Goal: Book appointment/travel/reservation

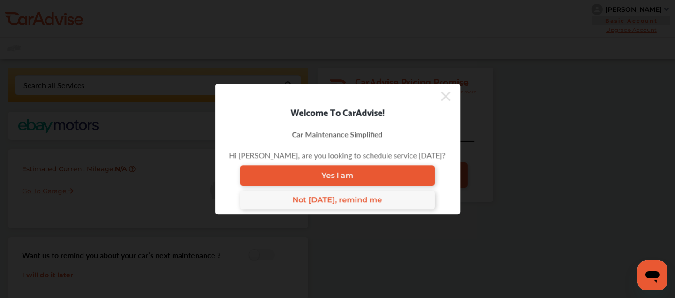
click at [442, 99] on icon at bounding box center [445, 96] width 9 height 9
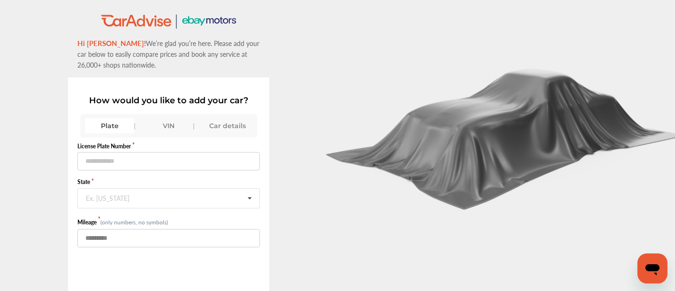
click at [124, 236] on input "number" at bounding box center [168, 238] width 183 height 18
type input "*****"
click at [116, 203] on input "text" at bounding box center [169, 198] width 182 height 18
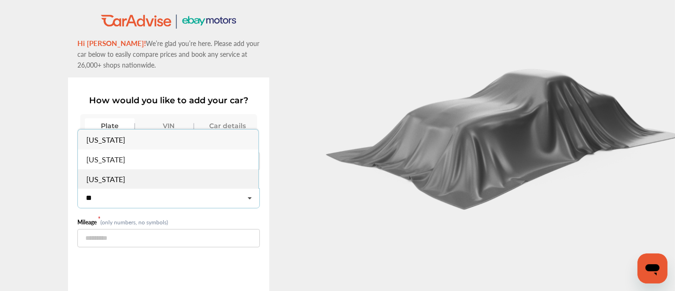
type input "**"
click at [111, 176] on span "Louisiana" at bounding box center [106, 178] width 39 height 11
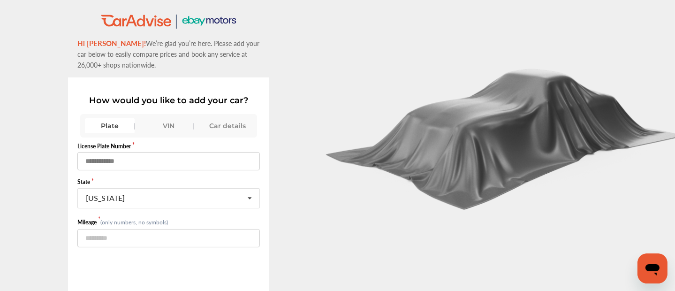
click at [103, 164] on input "text" at bounding box center [168, 161] width 183 height 18
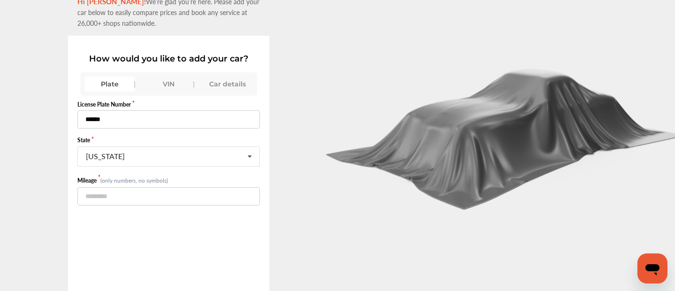
scroll to position [72, 0]
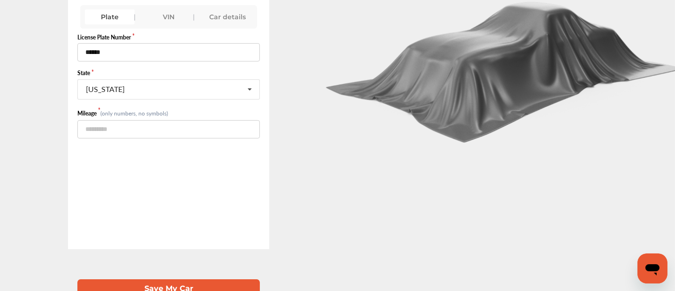
click at [172, 279] on button "Save My Car" at bounding box center [168, 288] width 183 height 19
click at [118, 84] on input "text" at bounding box center [169, 91] width 182 height 18
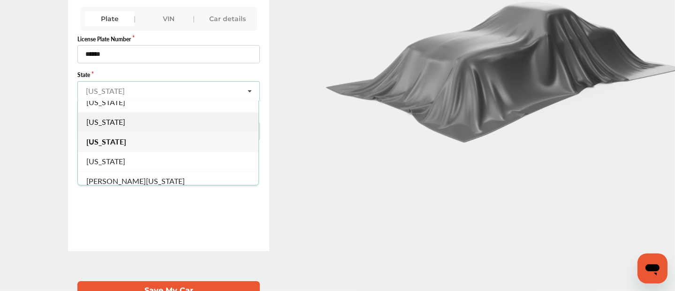
scroll to position [385, 0]
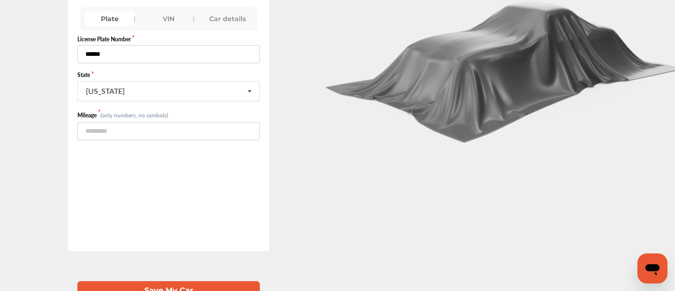
click at [109, 47] on input "******" at bounding box center [168, 54] width 183 height 18
drag, startPoint x: 108, startPoint y: 49, endPoint x: 98, endPoint y: 53, distance: 11.0
click at [98, 53] on input "******" at bounding box center [168, 54] width 183 height 18
click at [83, 50] on input "***" at bounding box center [168, 54] width 183 height 18
paste input "***"
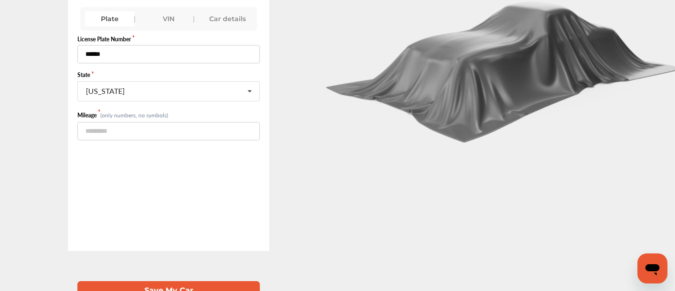
type input "******"
click at [161, 281] on button "Save My Car" at bounding box center [168, 290] width 183 height 19
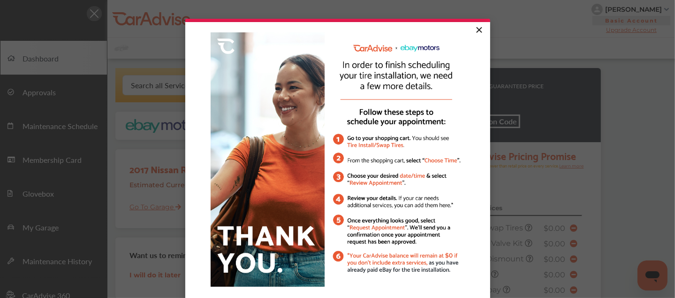
click at [474, 29] on link "×" at bounding box center [479, 30] width 16 height 17
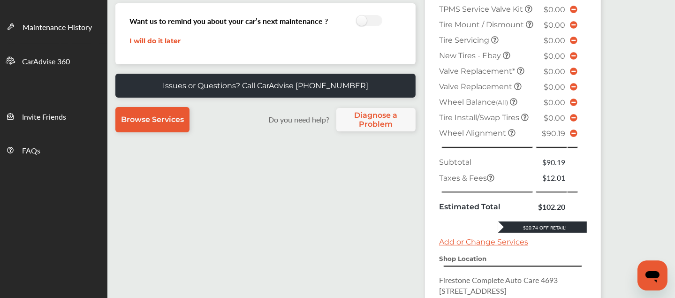
scroll to position [244, 0]
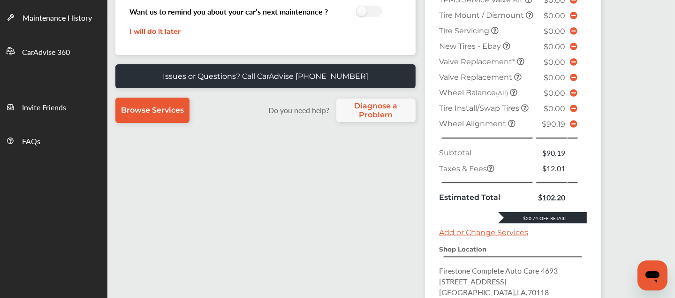
drag, startPoint x: 480, startPoint y: 131, endPoint x: 289, endPoint y: 195, distance: 201.8
click at [289, 195] on div "Search all Services Looking for something we don’t seem to have? Contact us. .s…" at bounding box center [354, 89] width 494 height 529
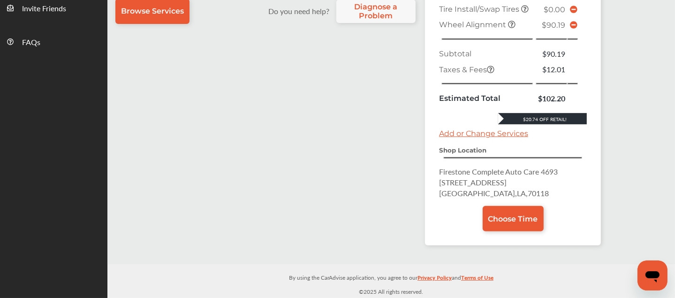
scroll to position [356, 0]
click at [497, 218] on span "Choose Time" at bounding box center [513, 218] width 50 height 9
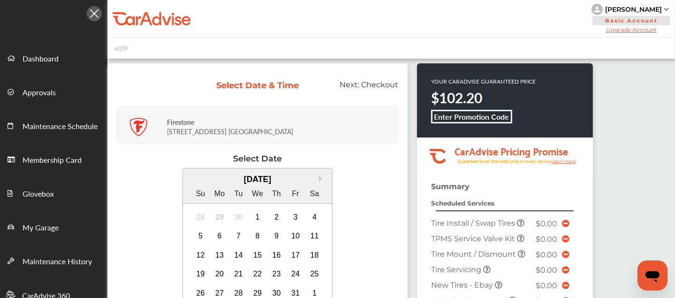
click at [131, 76] on div "Select Date & Time Next: Checkout" at bounding box center [258, 86] width 282 height 26
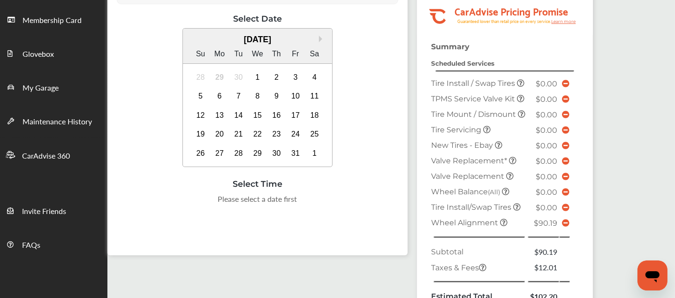
scroll to position [143, 0]
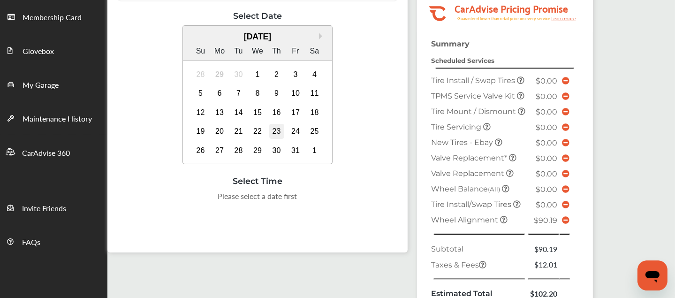
click at [275, 131] on div "23" at bounding box center [276, 131] width 15 height 15
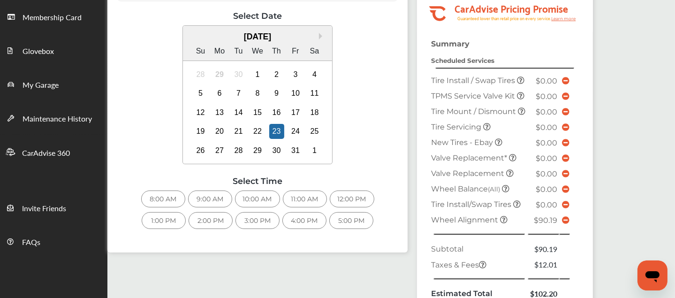
drag, startPoint x: 398, startPoint y: 159, endPoint x: 404, endPoint y: 153, distance: 8.0
click at [404, 153] on div "Select Date & Time Next: Checkout Firestone 3500 S. CARROLLTON AVE New Orleans …" at bounding box center [257, 87] width 300 height 332
click at [214, 193] on div "9:00 AM" at bounding box center [210, 199] width 44 height 17
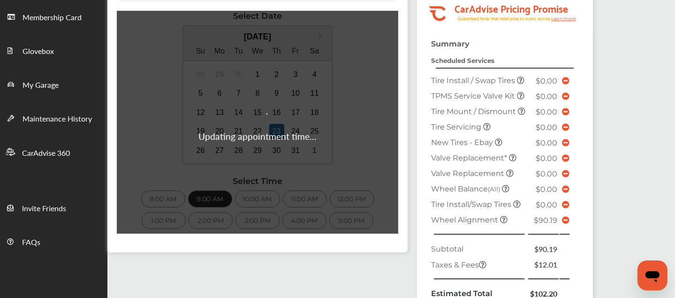
click at [214, 193] on div "Updating appointment time..." at bounding box center [258, 122] width 282 height 223
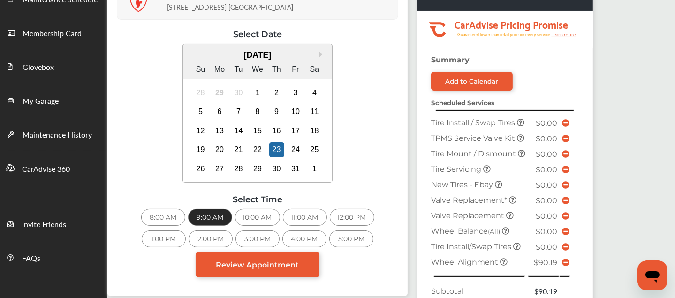
scroll to position [251, 0]
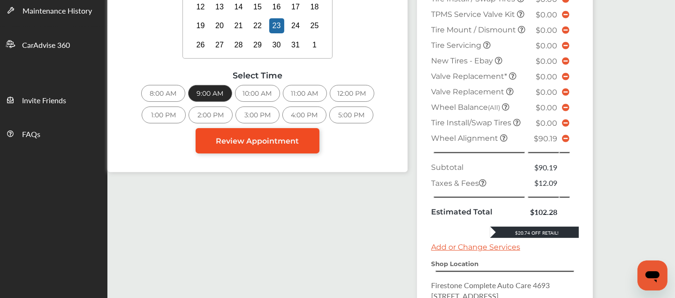
click at [252, 142] on span "Review Appointment" at bounding box center [257, 141] width 83 height 9
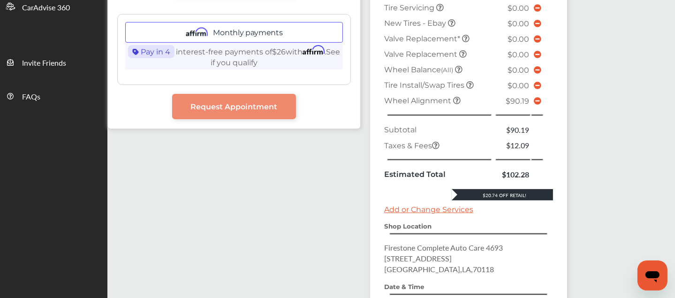
scroll to position [292, 0]
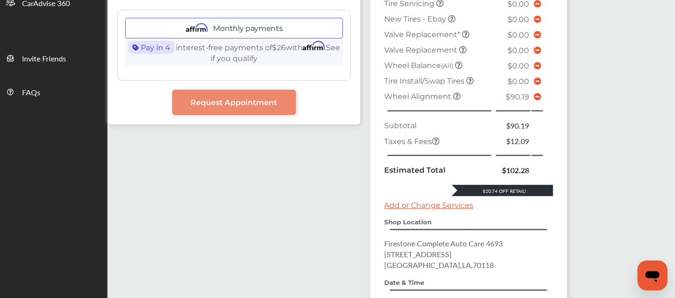
click at [534, 93] on icon at bounding box center [538, 97] width 8 height 8
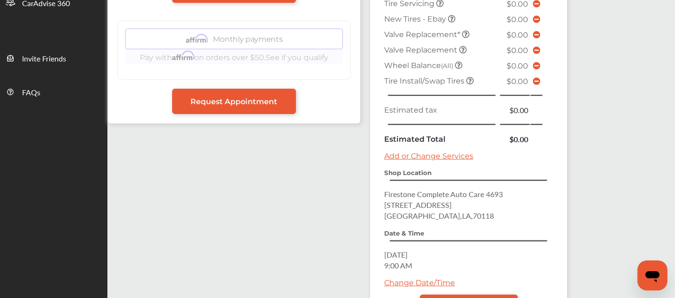
scroll to position [370, 0]
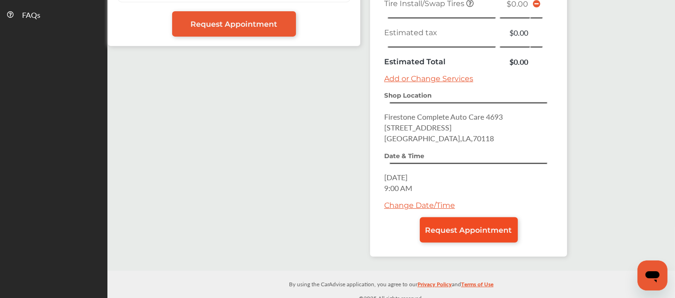
click at [442, 231] on link "Request Appointment" at bounding box center [469, 229] width 98 height 25
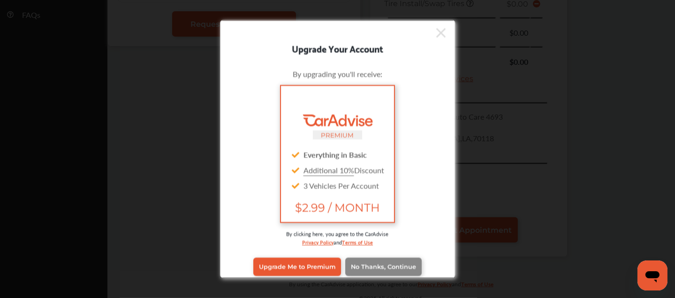
click at [381, 259] on link "No Thanks, Continue" at bounding box center [383, 267] width 76 height 18
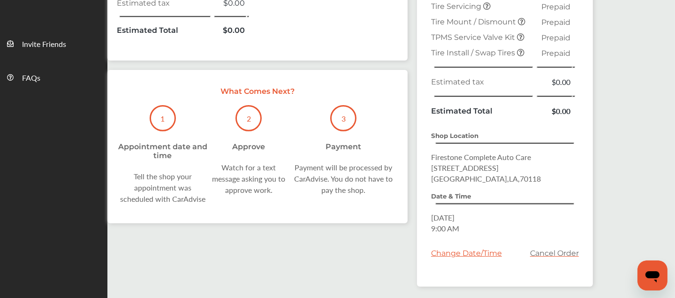
scroll to position [338, 0]
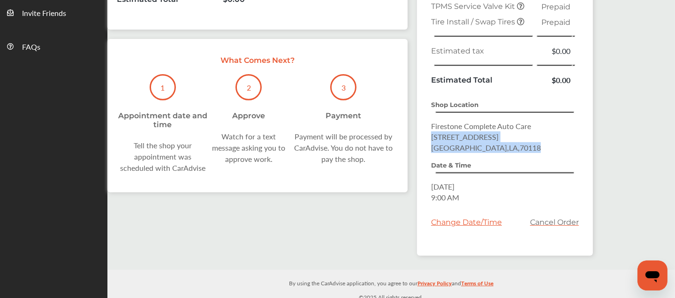
drag, startPoint x: 511, startPoint y: 142, endPoint x: 420, endPoint y: 133, distance: 91.5
click at [420, 133] on div "Summary Add to Calendar Scheduled Services Tire Install/Swap Tires Prepaid Whee…" at bounding box center [505, 43] width 176 height 425
copy p "3500 S. Carrollton Ave New Orleans , LA , 70118"
click at [556, 218] on link "Cancel Order" at bounding box center [554, 222] width 49 height 9
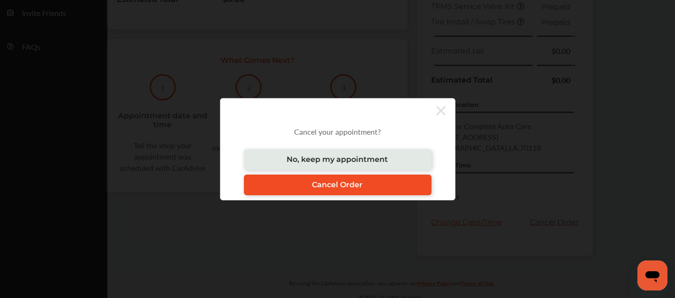
click at [370, 183] on link "Cancel Order" at bounding box center [338, 185] width 188 height 21
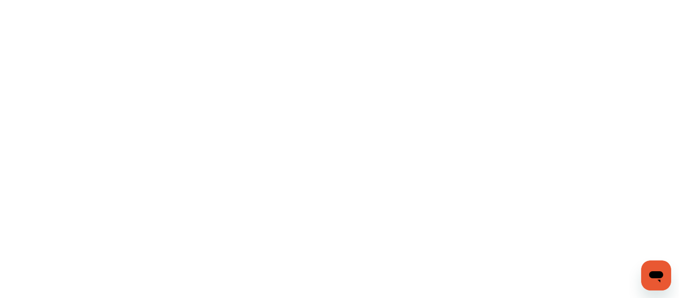
scroll to position [0, 0]
